Goal: Entertainment & Leisure: Consume media (video, audio)

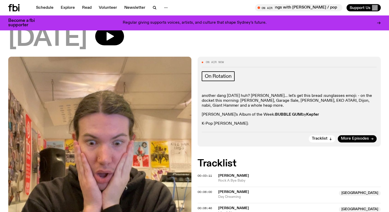
scroll to position [57, 0]
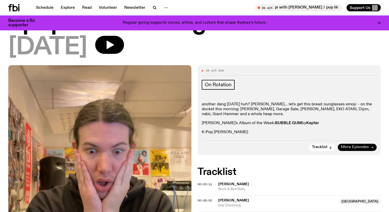
click at [362, 146] on span "More Episodes" at bounding box center [355, 147] width 28 height 4
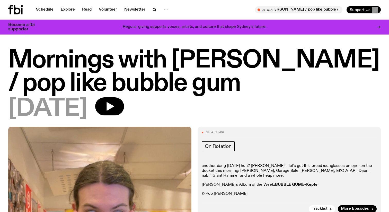
click at [14, 10] on icon at bounding box center [17, 9] width 7 height 9
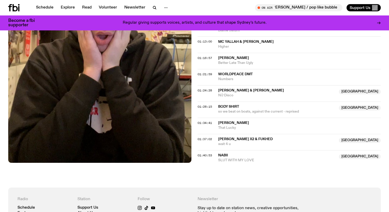
scroll to position [527, 0]
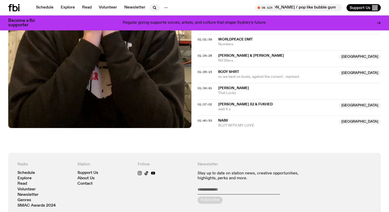
click at [153, 8] on icon "button" at bounding box center [154, 7] width 2 height 2
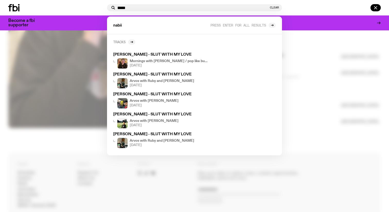
type input "*****"
click at [124, 41] on h2 "Tracks" at bounding box center [119, 42] width 12 height 4
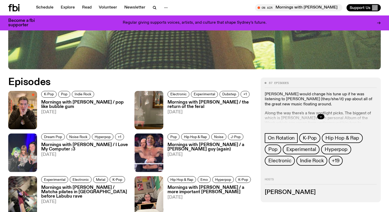
scroll to position [214, 0]
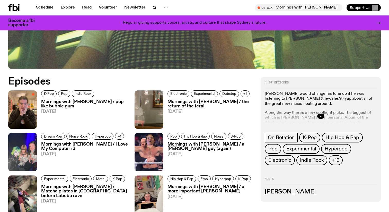
click at [178, 105] on h3 "Mornings with [PERSON_NAME] / the return of the feral" at bounding box center [211, 104] width 87 height 9
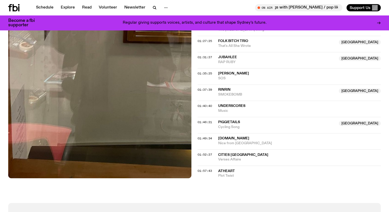
scroll to position [552, 0]
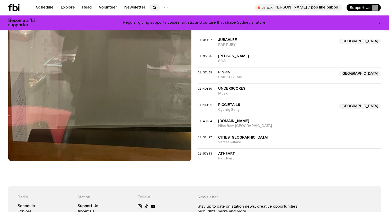
click at [152, 9] on icon "button" at bounding box center [155, 8] width 6 height 6
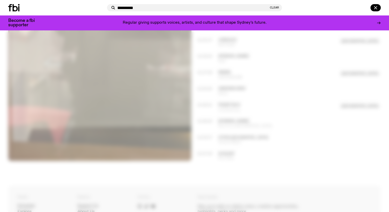
type input "**********"
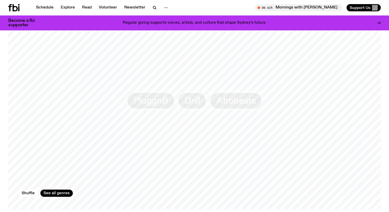
scroll to position [453, 0]
click at [152, 7] on icon "button" at bounding box center [155, 8] width 6 height 6
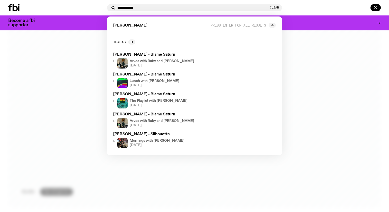
scroll to position [457, 0]
type input "**********"
click at [126, 41] on h2 "Tracks" at bounding box center [119, 42] width 12 height 4
